Goal: Navigation & Orientation: Find specific page/section

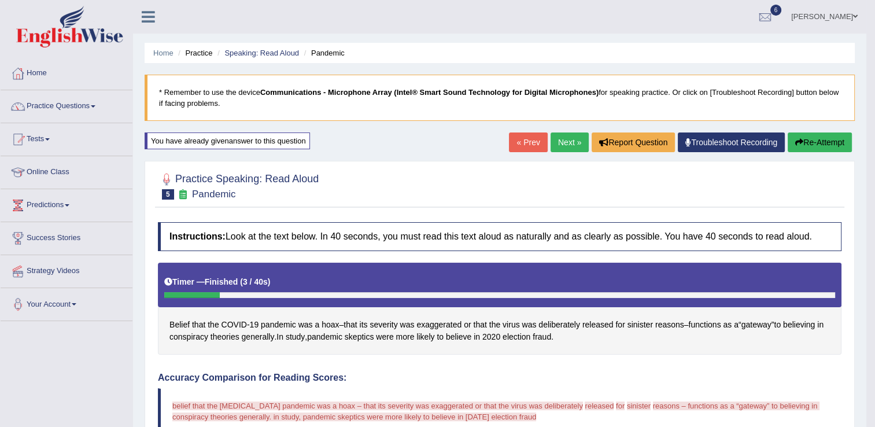
click at [34, 73] on link "Home" at bounding box center [67, 71] width 132 height 29
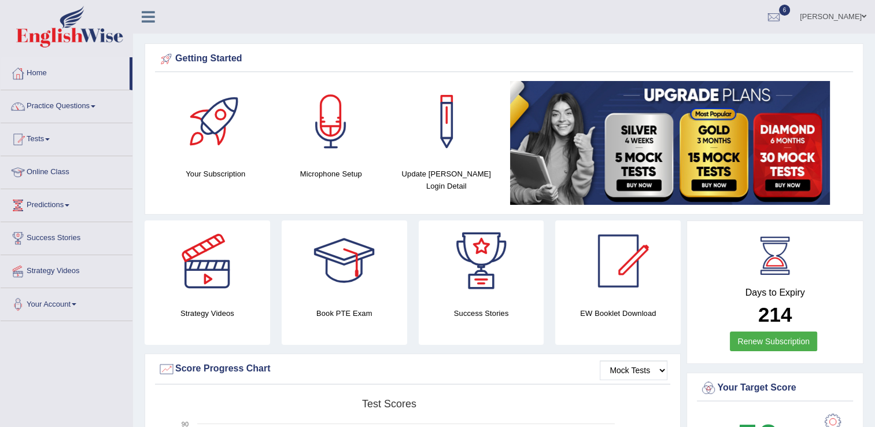
click at [34, 73] on link "Home" at bounding box center [65, 71] width 129 height 29
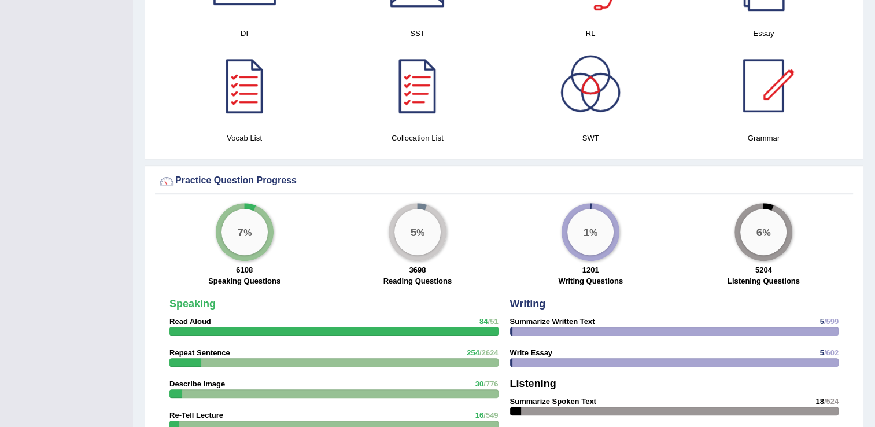
scroll to position [671, 0]
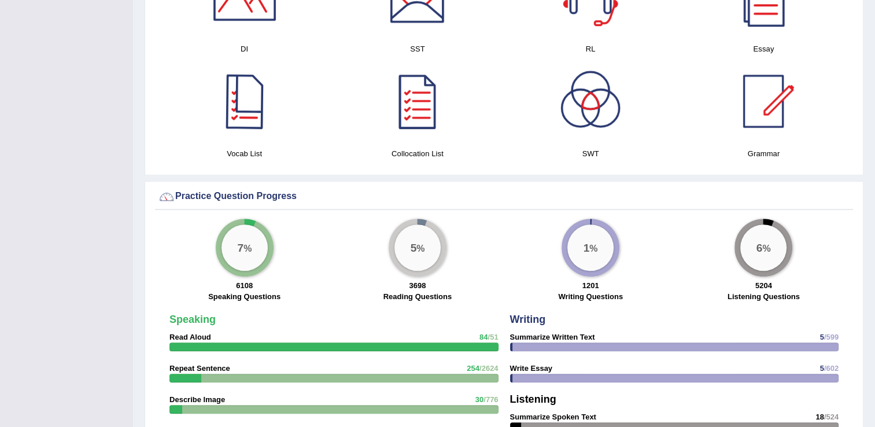
click at [263, 101] on div at bounding box center [244, 101] width 81 height 81
